Goal: Task Accomplishment & Management: Complete application form

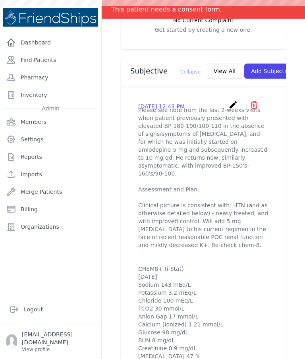
scroll to position [262, 0]
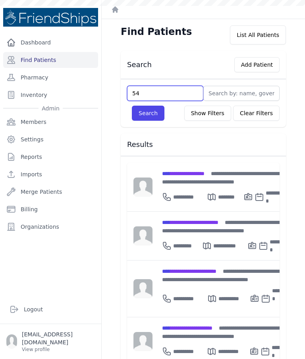
type input "544"
type input "554"
click at [138, 116] on button "Search" at bounding box center [148, 113] width 33 height 15
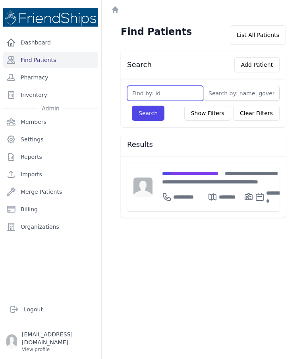
click at [168, 92] on input "text" at bounding box center [165, 93] width 76 height 15
click at [137, 99] on input "643" at bounding box center [165, 93] width 76 height 15
type input "643"
click at [141, 117] on button "Search" at bounding box center [148, 113] width 33 height 15
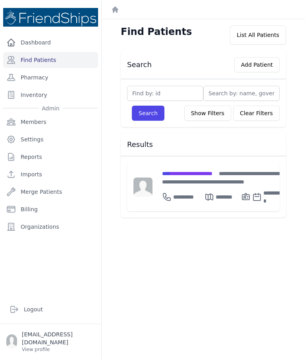
click at [185, 177] on div "**********" at bounding box center [222, 177] width 120 height 17
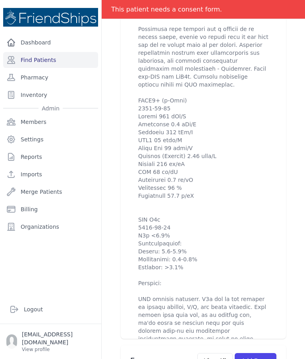
scroll to position [676, 0]
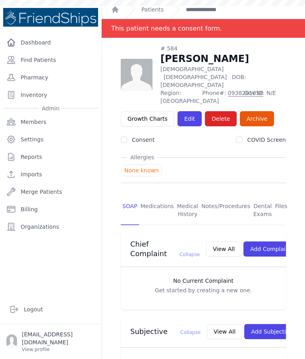
click at [32, 60] on link "Find Patients" at bounding box center [50, 60] width 95 height 16
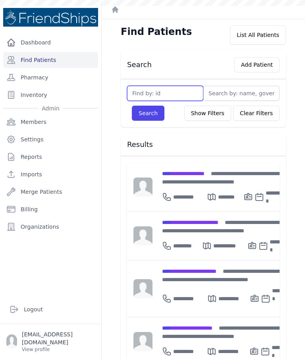
click at [158, 94] on input "text" at bounding box center [165, 93] width 76 height 15
click at [205, 173] on span "**********" at bounding box center [183, 174] width 43 height 6
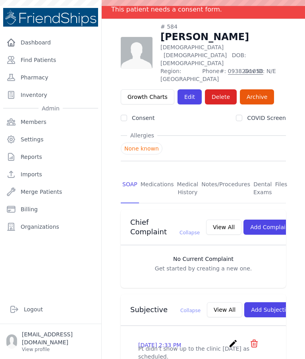
scroll to position [17, 0]
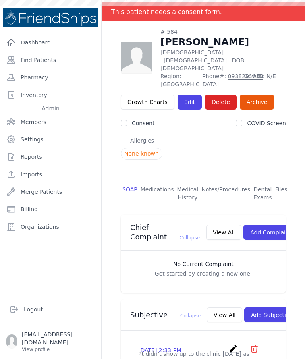
click at [36, 58] on link "Find Patients" at bounding box center [50, 60] width 95 height 16
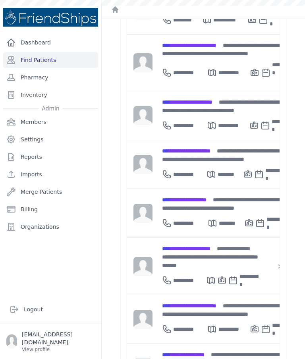
scroll to position [225, 0]
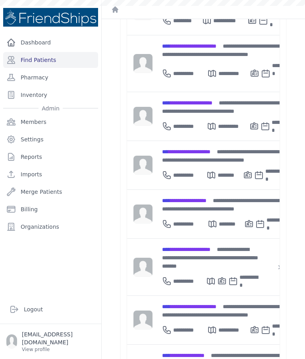
click at [202, 216] on div "**********" at bounding box center [185, 224] width 46 height 16
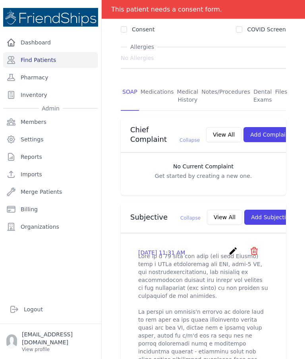
scroll to position [111, 0]
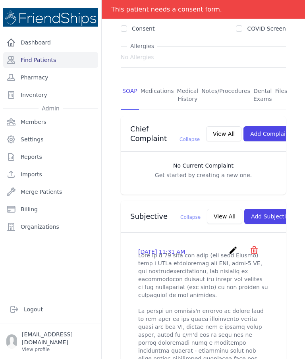
click at [207, 215] on button "View All" at bounding box center [224, 216] width 35 height 15
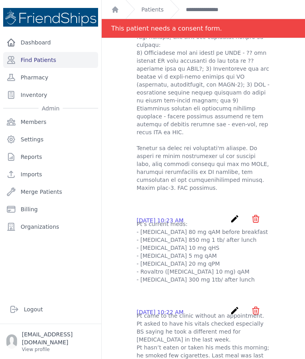
scroll to position [477, 0]
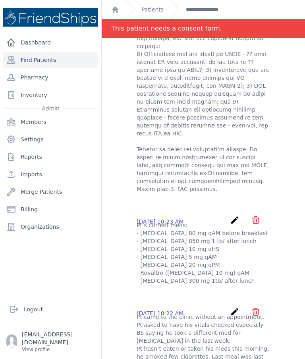
click at [234, 215] on icon "create" at bounding box center [235, 220] width 10 height 10
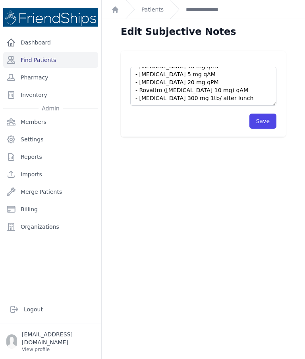
scroll to position [32, 0]
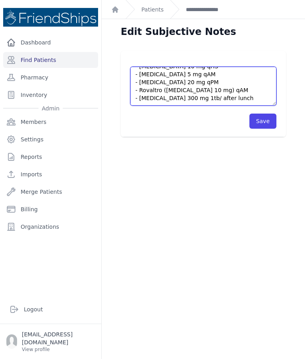
click at [194, 93] on textarea "Pt’s current meds: - Gliclazide 80 mg qAM before breakfast - Metformin 850 mg 1…" at bounding box center [203, 86] width 146 height 39
type textarea "Pt’s current meds: - Gliclazide 80 mg qAM before breakfast - Metformin 850 mg 1…"
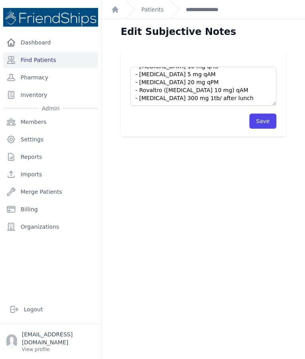
click at [262, 124] on button "Save" at bounding box center [263, 121] width 27 height 15
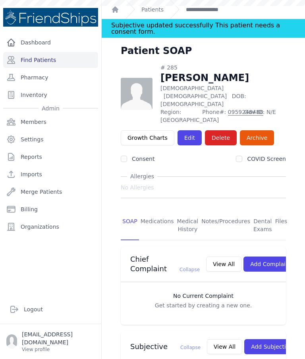
click at [66, 60] on link "Find Patients" at bounding box center [50, 60] width 95 height 16
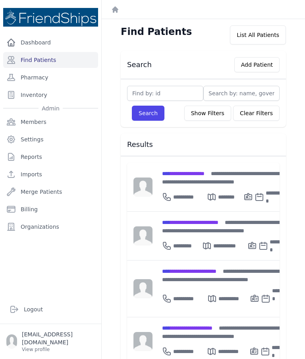
click at [209, 326] on span "**********" at bounding box center [187, 329] width 50 height 6
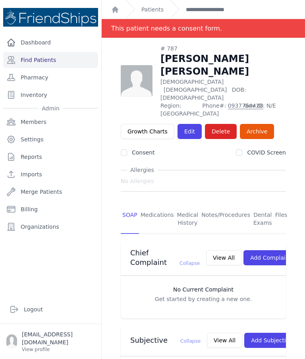
click at [156, 11] on link "Patients" at bounding box center [152, 10] width 22 height 8
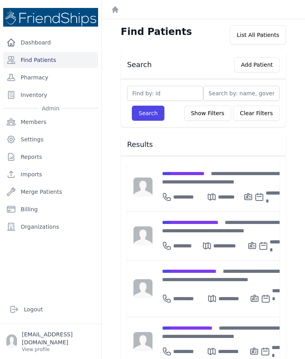
click at [202, 212] on div "**********" at bounding box center [226, 236] width 146 height 48
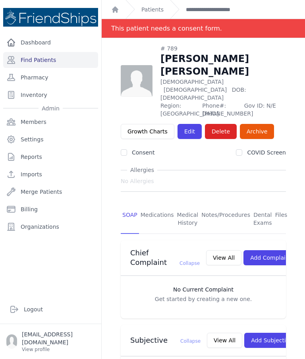
click at [277, 205] on link "Files" at bounding box center [282, 219] width 16 height 29
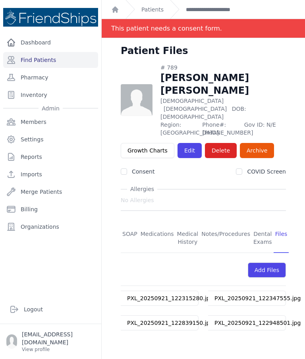
click at [128, 224] on link "SOAP" at bounding box center [130, 238] width 18 height 29
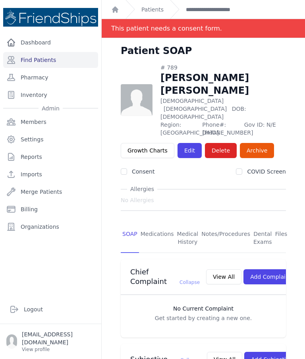
scroll to position [0, 0]
click at [58, 56] on link "Find Patients" at bounding box center [50, 60] width 95 height 16
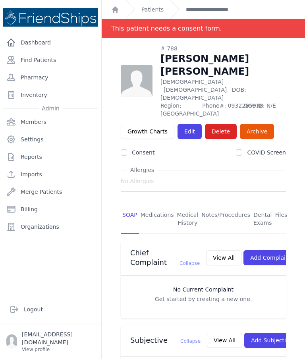
click at [52, 56] on link "Find Patients" at bounding box center [50, 60] width 95 height 16
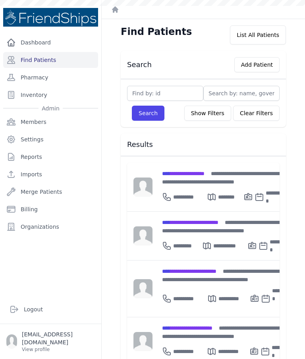
click at [183, 189] on div "**********" at bounding box center [184, 197] width 45 height 16
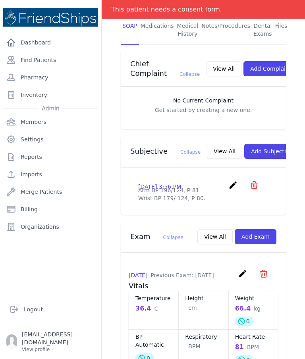
scroll to position [190, 0]
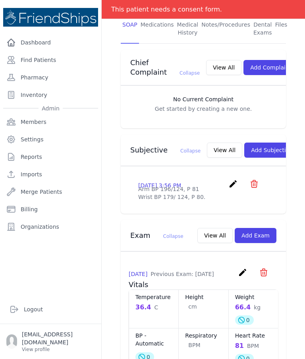
click at [238, 179] on icon "create" at bounding box center [234, 184] width 10 height 10
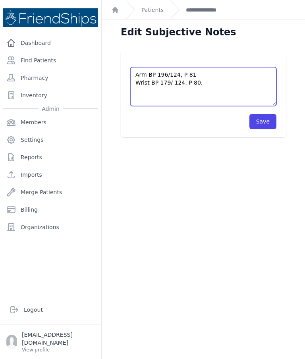
click at [137, 72] on textarea "Arm BP 196/124, P 81 Wrist BP 179/ 124, P 80." at bounding box center [203, 86] width 146 height 39
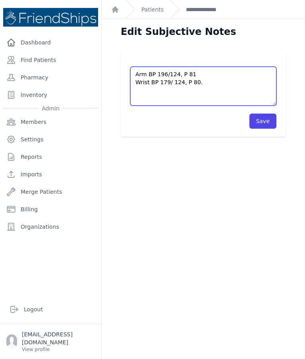
click at [138, 78] on textarea "Arm BP 196/124, P 81 Wrist BP 179/ 124, P 80." at bounding box center [203, 86] width 146 height 39
click at [136, 76] on textarea "Arm BP 196/124, P 81 Wrist BP 179/ 124, P 80." at bounding box center [203, 86] width 146 height 39
click at [165, 77] on textarea "Arm BP 196/124, P 81 Wrist BP 179/ 124, P 80." at bounding box center [203, 86] width 146 height 39
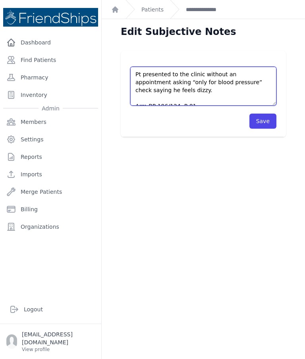
click at [215, 81] on textarea "Arm BP 196/124, P 81 Wrist BP 179/ 124, P 80." at bounding box center [203, 86] width 146 height 39
click at [193, 94] on textarea "Arm BP 196/124, P 81 Wrist BP 179/ 124, P 80." at bounding box center [203, 86] width 146 height 39
click at [203, 94] on textarea "Arm BP 196/124, P 81 Wrist BP 179/ 124, P 80." at bounding box center [203, 86] width 146 height 39
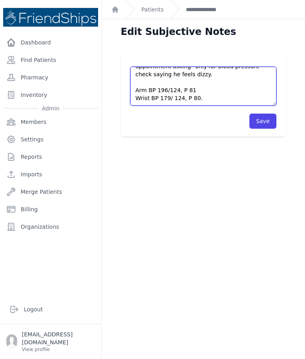
scroll to position [16, 0]
click at [216, 101] on textarea "Arm BP 196/124, P 81 Wrist BP 179/ 124, P 80." at bounding box center [203, 86] width 146 height 39
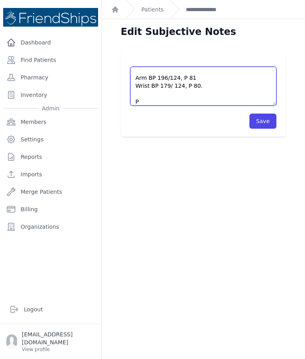
scroll to position [28, 0]
click at [199, 95] on textarea "Arm BP 196/124, P 81 Wrist BP 179/ 124, P 80." at bounding box center [203, 86] width 146 height 39
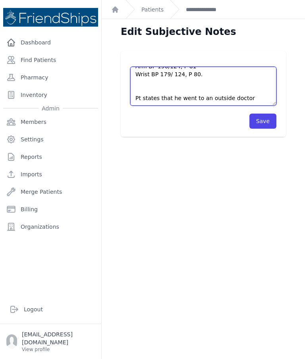
scroll to position [40, 0]
click at [188, 93] on textarea "Arm BP 196/124, P 81 Wrist BP 179/ 124, P 80." at bounding box center [203, 86] width 146 height 39
click at [167, 100] on textarea "Arm BP 196/124, P 81 Wrist BP 179/ 124, P 80." at bounding box center [203, 86] width 146 height 39
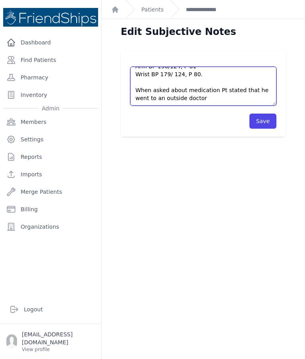
click at [217, 99] on textarea "Arm BP 196/124, P 81 Wrist BP 179/ 124, P 80." at bounding box center [203, 86] width 146 height 39
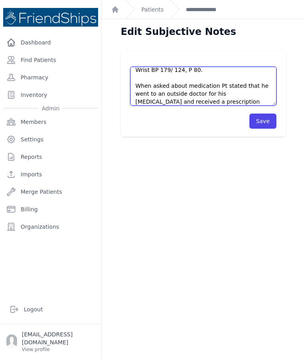
scroll to position [44, 0]
click at [178, 91] on textarea "Arm BP 196/124, P 81 Wrist BP 179/ 124, P 80." at bounding box center [203, 86] width 146 height 39
click at [180, 87] on textarea "Arm BP 196/124, P 81 Wrist BP 179/ 124, P 80." at bounding box center [203, 86] width 146 height 39
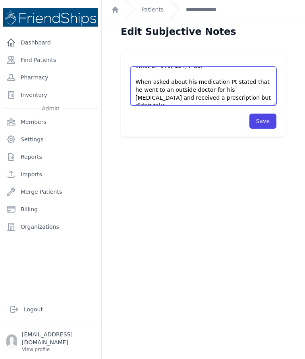
scroll to position [48, 0]
click at [245, 99] on textarea "Arm BP 196/124, P 81 Wrist BP 179/ 124, P 80." at bounding box center [203, 86] width 146 height 39
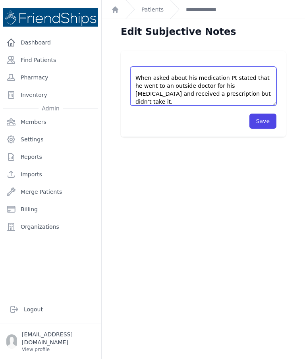
scroll to position [52, 0]
click at [212, 103] on textarea "Arm BP 196/124, P 81 Wrist BP 179/ 124, P 80." at bounding box center [203, 86] width 146 height 39
click at [218, 98] on textarea "Arm BP 196/124, P 81 Wrist BP 179/ 124, P 80." at bounding box center [203, 86] width 146 height 39
click at [246, 102] on textarea "Arm BP 196/124, P 81 Wrist BP 179/ 124, P 80." at bounding box center [203, 86] width 146 height 39
click at [169, 104] on textarea "Arm BP 196/124, P 81 Wrist BP 179/ 124, P 80." at bounding box center [203, 86] width 146 height 39
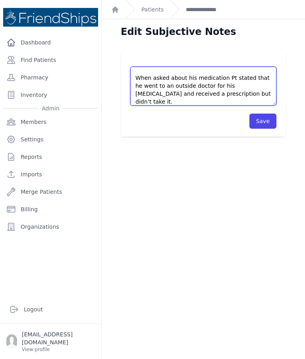
click at [239, 105] on textarea "Arm BP 196/124, P 81 Wrist BP 179/ 124, P 80." at bounding box center [203, 86] width 146 height 39
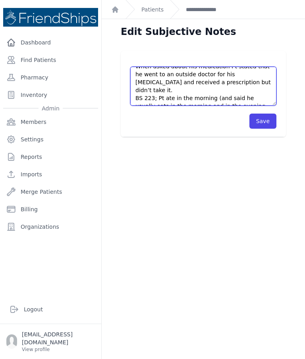
click at [268, 91] on textarea "Arm BP 196/124, P 81 Wrist BP 179/ 124, P 80." at bounding box center [203, 86] width 146 height 39
click at [147, 94] on textarea "Arm BP 196/124, P 81 Wrist BP 179/ 124, P 80." at bounding box center [203, 86] width 146 height 39
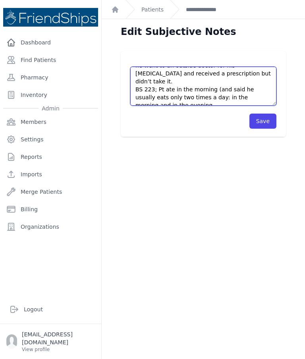
scroll to position [72, 0]
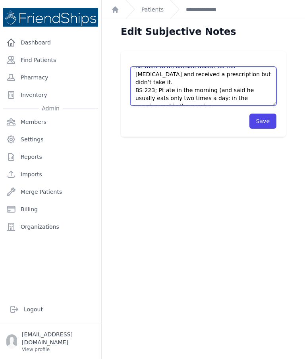
click at [186, 99] on textarea "Arm BP 196/124, P 81 Wrist BP 179/ 124, P 80." at bounding box center [203, 86] width 146 height 39
click at [245, 73] on textarea "Arm BP 196/124, P 81 Wrist BP 179/ 124, P 80." at bounding box center [203, 86] width 146 height 39
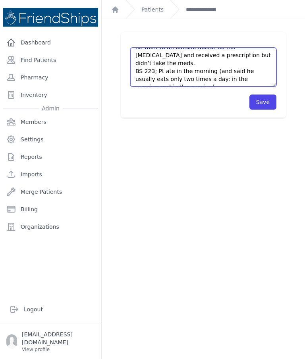
click at [179, 84] on textarea "Arm BP 196/124, P 81 Wrist BP 179/ 124, P 80." at bounding box center [203, 67] width 146 height 39
click at [182, 76] on textarea "Arm BP 196/124, P 81 Wrist BP 179/ 124, P 80." at bounding box center [203, 67] width 146 height 39
click at [182, 79] on textarea "Arm BP 196/124, P 81 Wrist BP 179/ 124, P 80." at bounding box center [203, 67] width 146 height 39
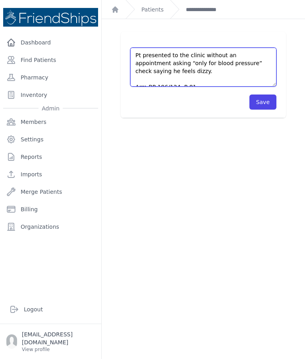
scroll to position [0, 0]
type textarea "Pt presented to the clinic without an appointment asking “only for blood pressu…"
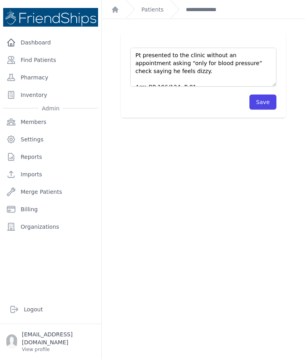
click at [260, 106] on button "Save" at bounding box center [263, 102] width 27 height 15
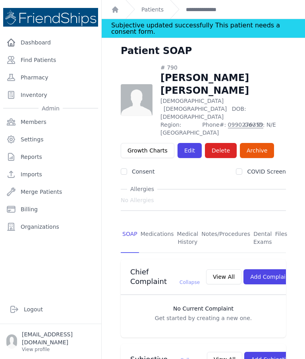
click at [158, 10] on link "Patients" at bounding box center [152, 10] width 22 height 8
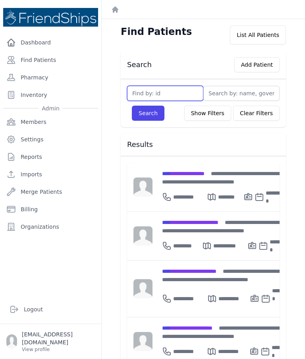
click at [186, 97] on input "text" at bounding box center [165, 93] width 76 height 15
type input "685"
click at [147, 107] on button "Search" at bounding box center [148, 113] width 33 height 15
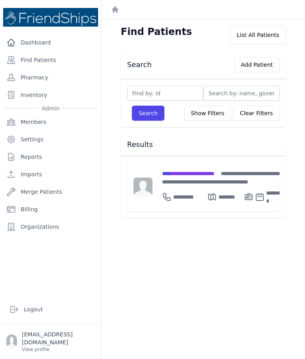
click at [192, 174] on span "**********" at bounding box center [188, 174] width 52 height 6
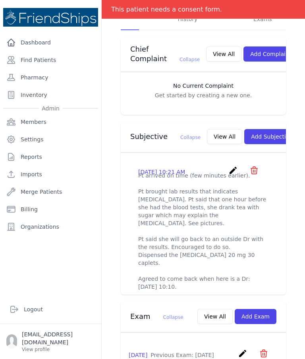
scroll to position [191, 0]
click at [207, 132] on button "View All" at bounding box center [224, 136] width 35 height 15
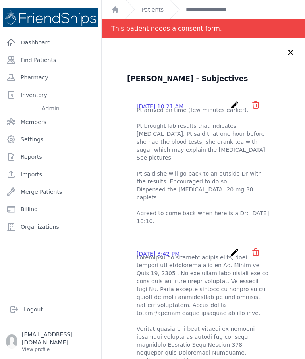
scroll to position [0, 0]
click at [49, 57] on link "Find Patients" at bounding box center [50, 60] width 95 height 16
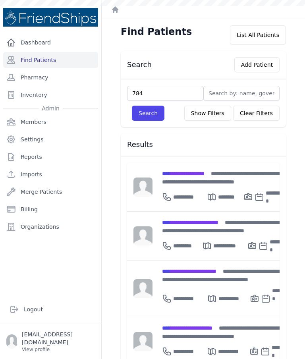
type input "784"
click at [129, 109] on div "Search Show Filters Clear Filters" at bounding box center [203, 113] width 153 height 15
click at [146, 114] on button "Search" at bounding box center [148, 113] width 33 height 15
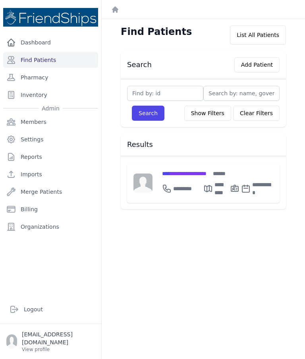
click at [202, 176] on span "**********" at bounding box center [184, 174] width 45 height 6
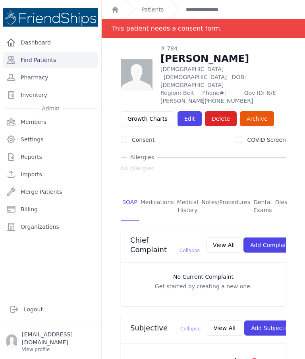
click at [62, 59] on link "Find Patients" at bounding box center [50, 60] width 95 height 16
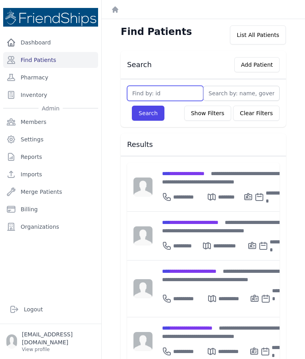
click at [172, 91] on input "text" at bounding box center [165, 93] width 76 height 15
type input "285"
click at [150, 113] on button "Search" at bounding box center [148, 113] width 33 height 15
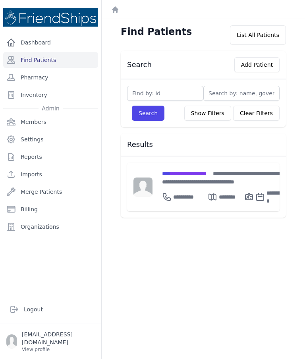
click at [201, 171] on span "**********" at bounding box center [184, 174] width 45 height 6
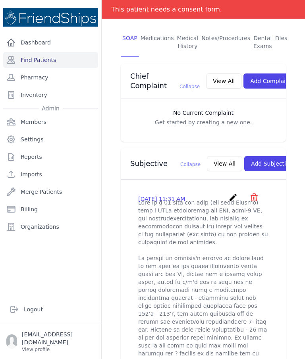
scroll to position [164, 0]
click at [207, 161] on button "View All" at bounding box center [224, 164] width 35 height 15
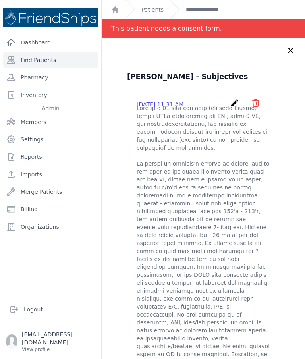
scroll to position [1, 0]
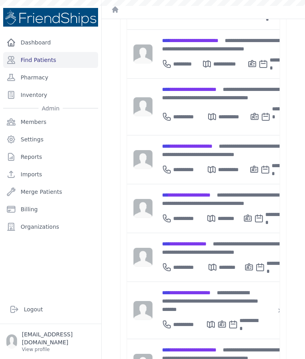
scroll to position [184, 0]
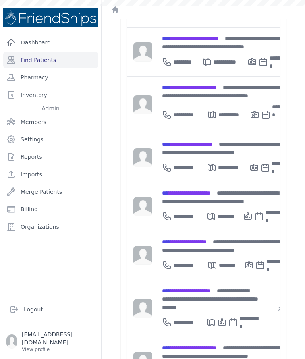
click at [192, 190] on span "**********" at bounding box center [186, 193] width 48 height 6
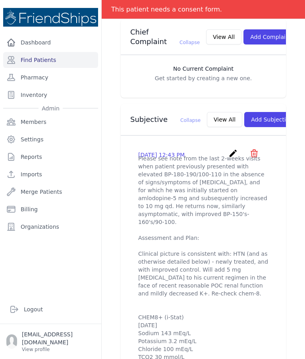
scroll to position [222, 0]
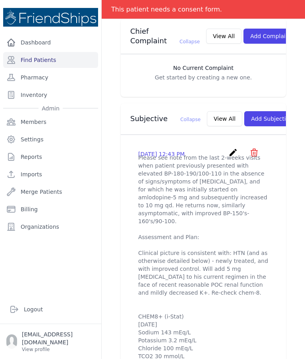
click at [231, 148] on icon "create" at bounding box center [234, 153] width 10 height 10
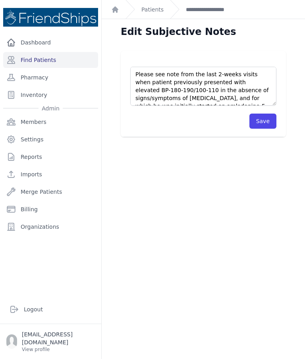
click at [204, 12] on link "**********" at bounding box center [214, 10] width 56 height 8
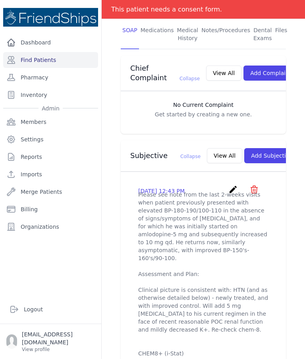
scroll to position [189, 0]
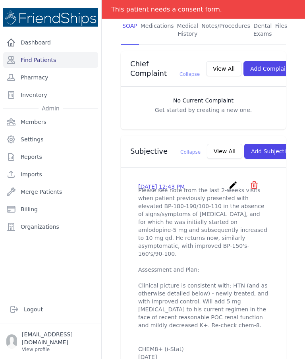
click at [207, 144] on button "View All" at bounding box center [224, 151] width 35 height 15
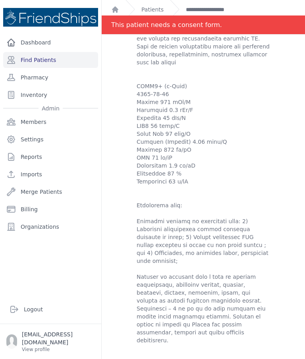
scroll to position [912, 0]
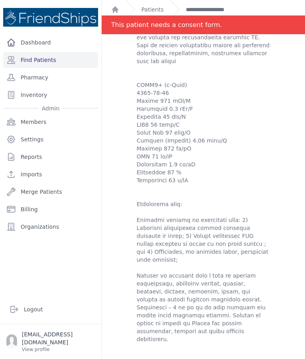
click at [37, 56] on link "Find Patients" at bounding box center [50, 60] width 95 height 16
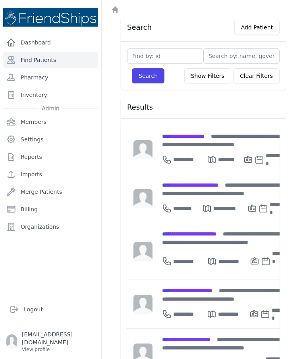
scroll to position [38, 0]
